Goal: Check status

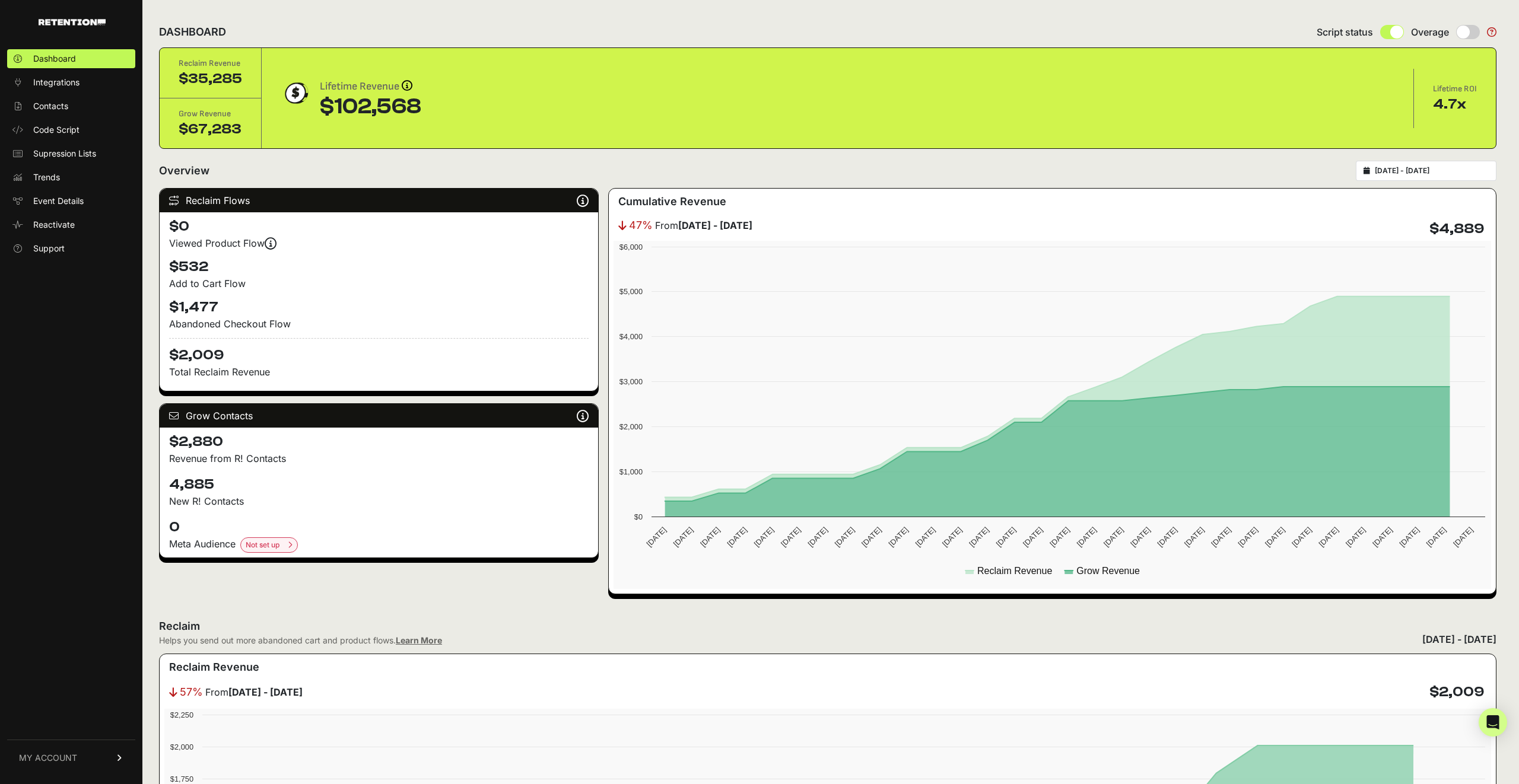
drag, startPoint x: 621, startPoint y: 156, endPoint x: 541, endPoint y: 182, distance: 84.1
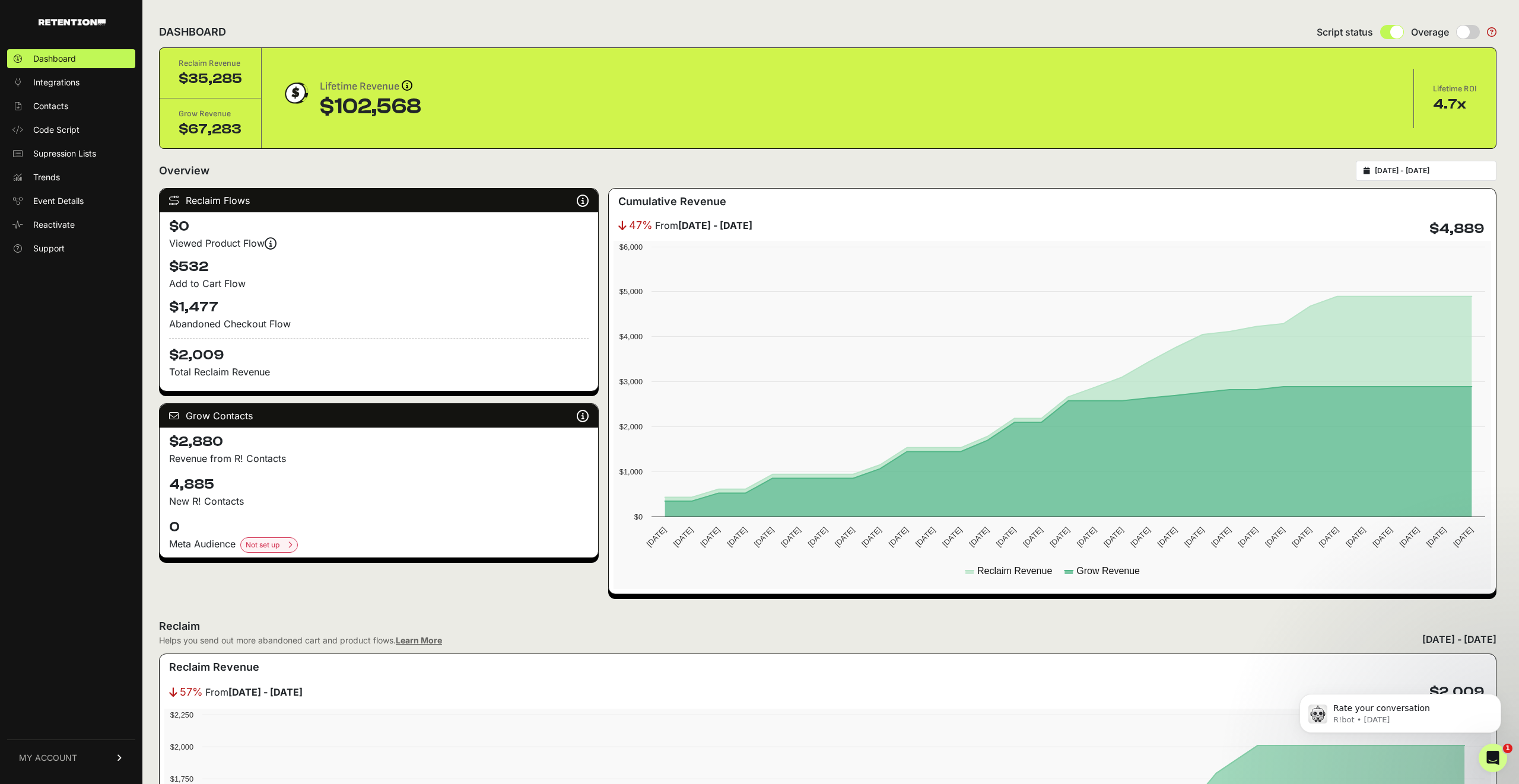
drag, startPoint x: 1204, startPoint y: 170, endPoint x: 1431, endPoint y: 192, distance: 228.1
click at [1212, 170] on div "Overview [DATE] - [DATE]" at bounding box center [827, 170] width 1338 height 20
click at [1423, 173] on input "[DATE] - [DATE]" at bounding box center [1431, 170] width 114 height 9
click at [1427, 310] on li "Account Lifetime" at bounding box center [1436, 315] width 95 height 16
type input "[DATE] - [DATE]"
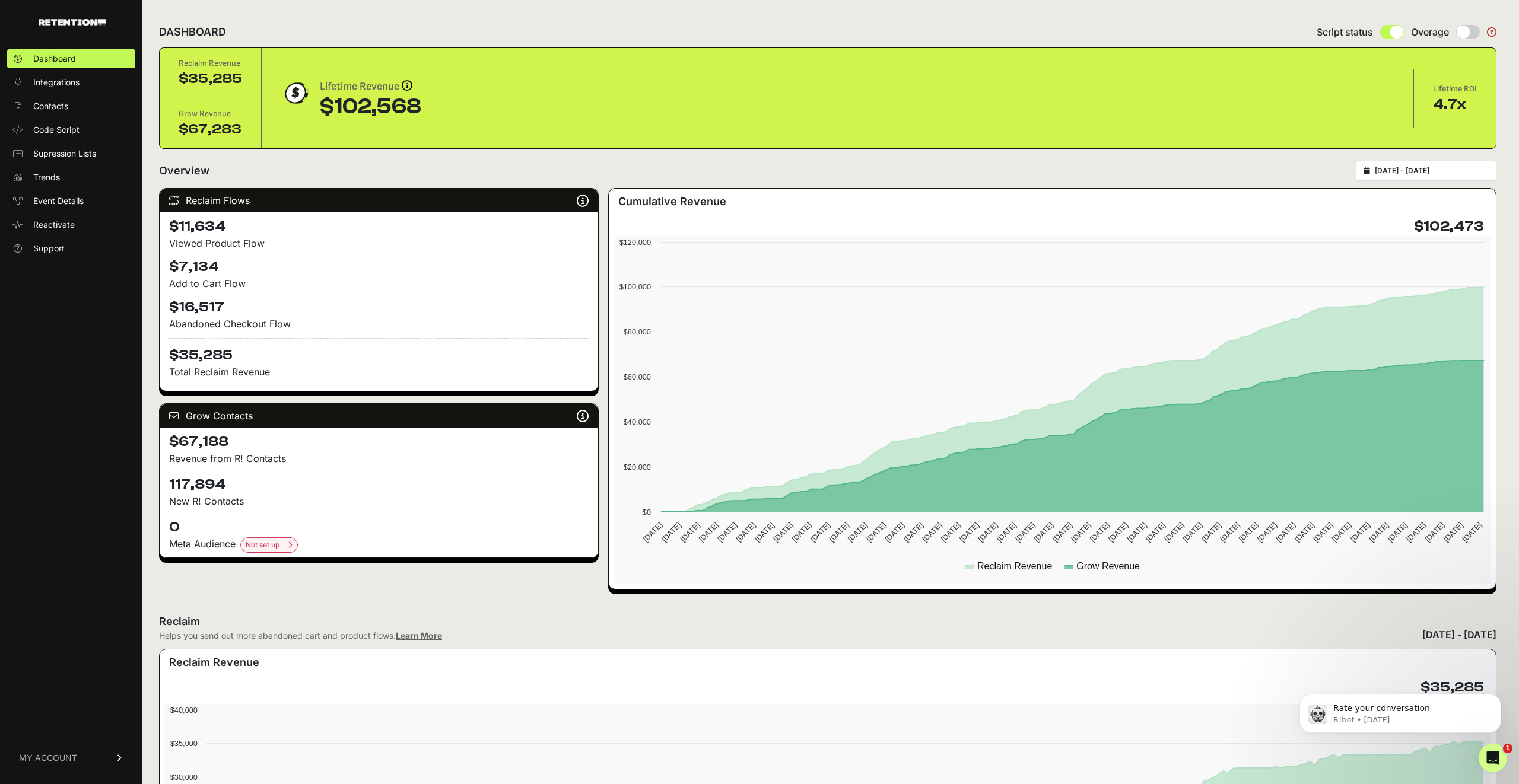
drag, startPoint x: 306, startPoint y: 173, endPoint x: 301, endPoint y: 181, distance: 9.4
click at [306, 174] on div "Overview 2025-01-09 - 2025-10-01" at bounding box center [827, 170] width 1338 height 20
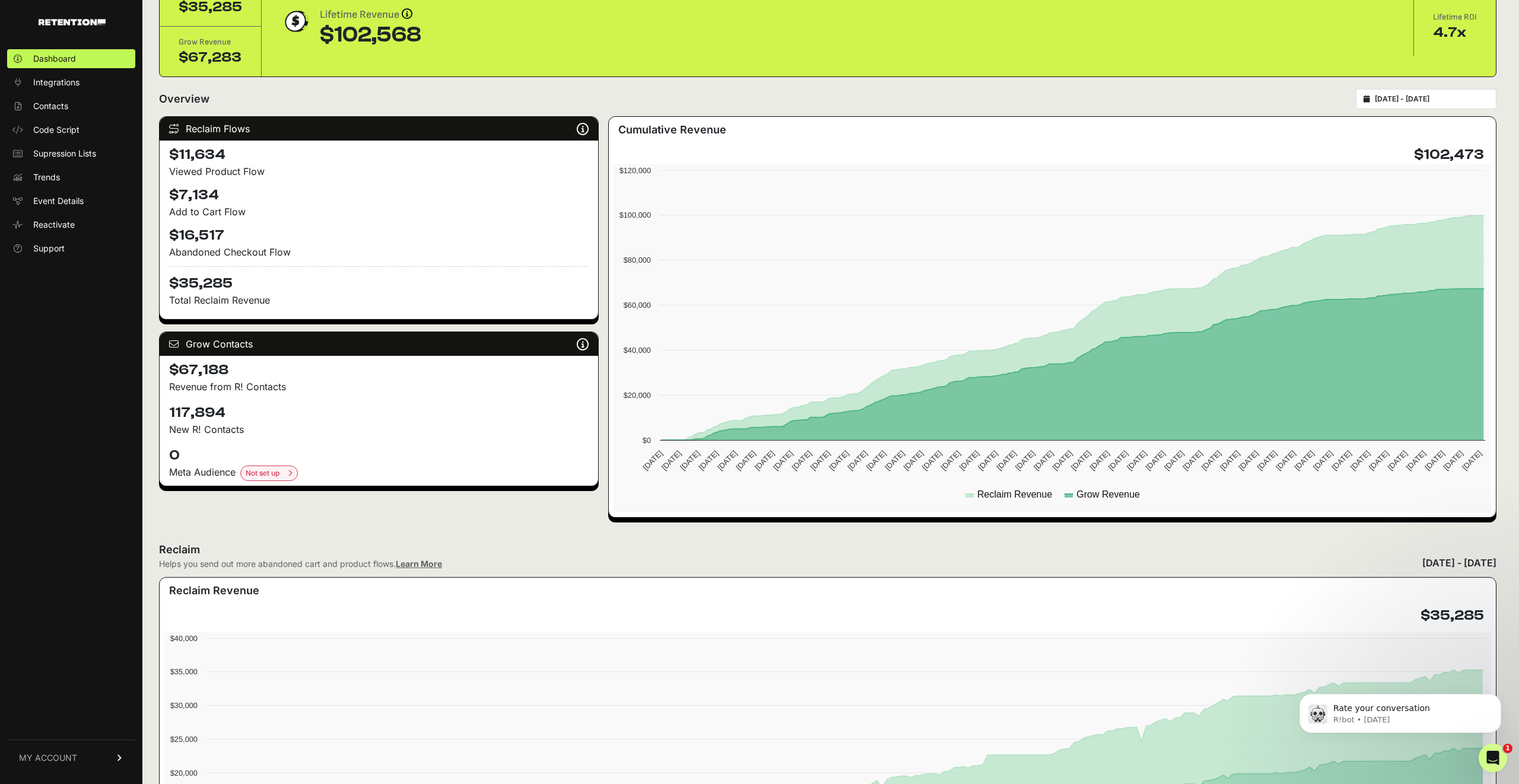
drag, startPoint x: 507, startPoint y: 388, endPoint x: 521, endPoint y: 406, distance: 22.8
click at [507, 388] on p "Revenue from R! Contacts" at bounding box center [378, 387] width 419 height 15
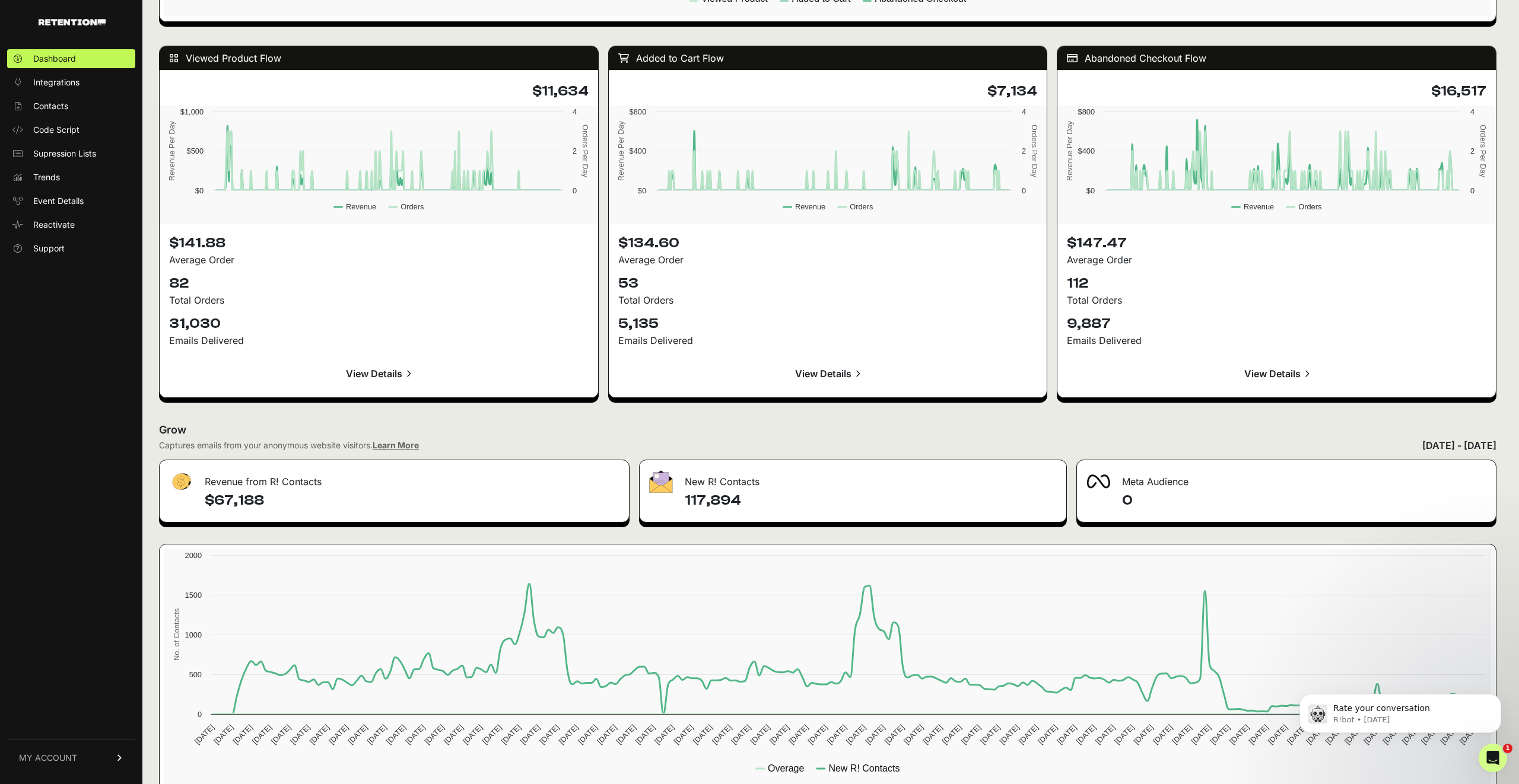
scroll to position [1060, 0]
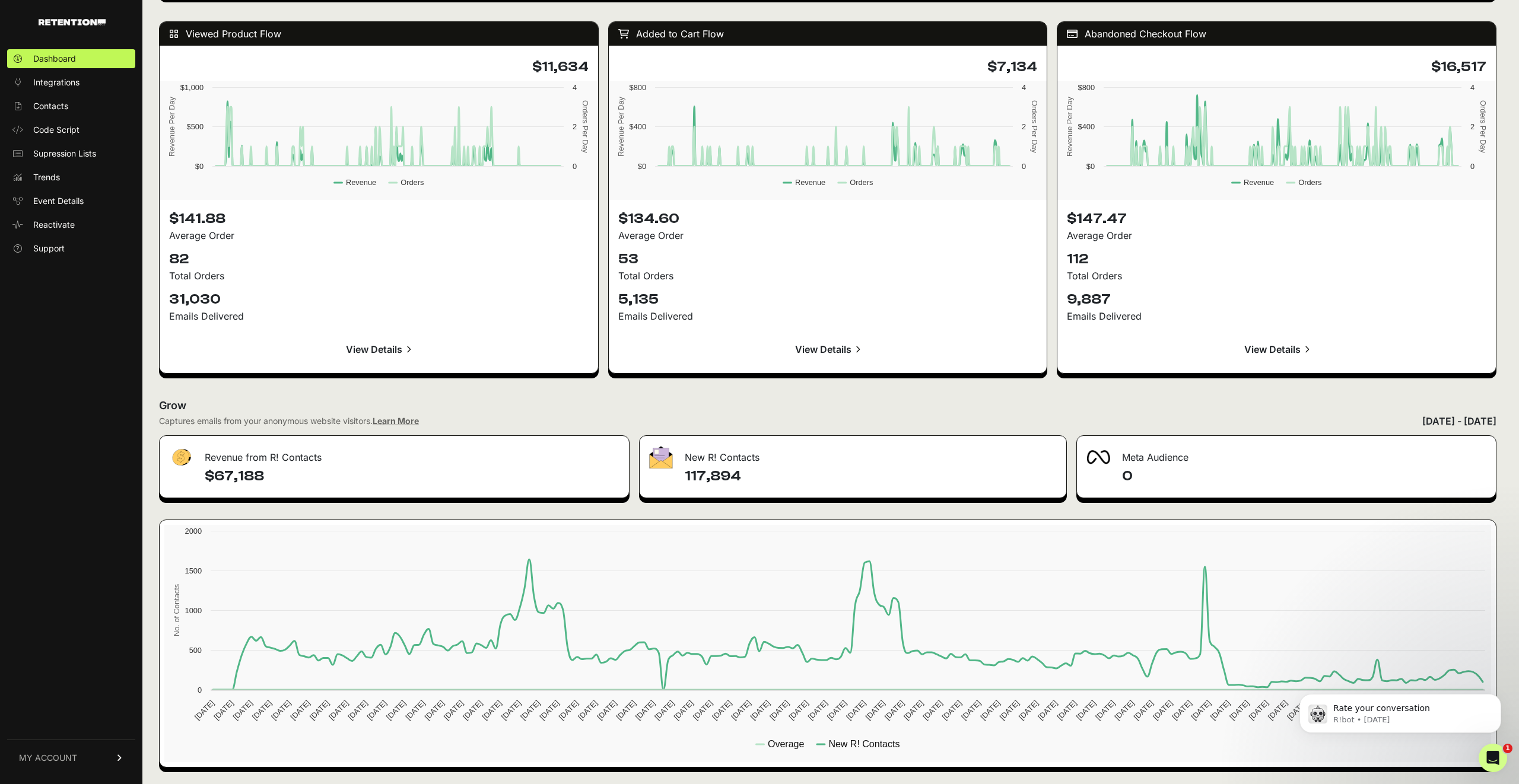
click at [1422, 428] on div "January 09, 2025 - October 01, 2025" at bounding box center [1459, 421] width 74 height 15
